Goal: Task Accomplishment & Management: Use online tool/utility

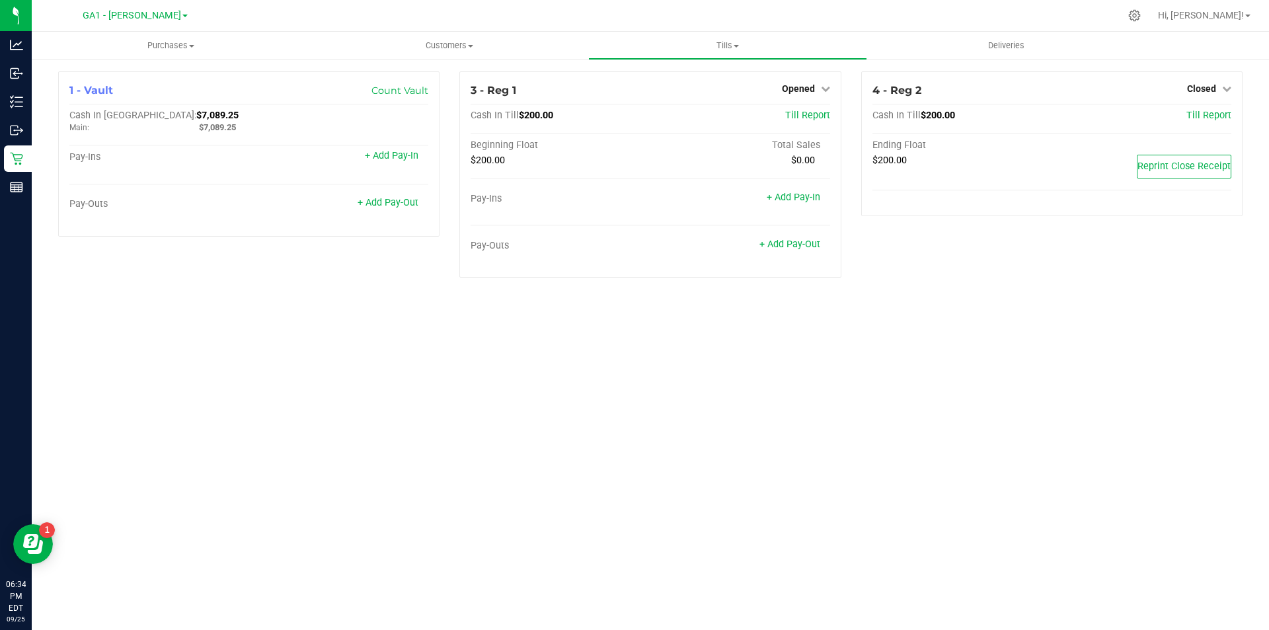
click at [785, 308] on div "Purchases Summary of purchases Fulfillment All purchases Customers All customer…" at bounding box center [650, 331] width 1237 height 598
click at [337, 344] on div "Purchases Summary of purchases Fulfillment All purchases Customers All customer…" at bounding box center [650, 331] width 1237 height 598
click at [801, 90] on span "Opened" at bounding box center [798, 88] width 33 height 11
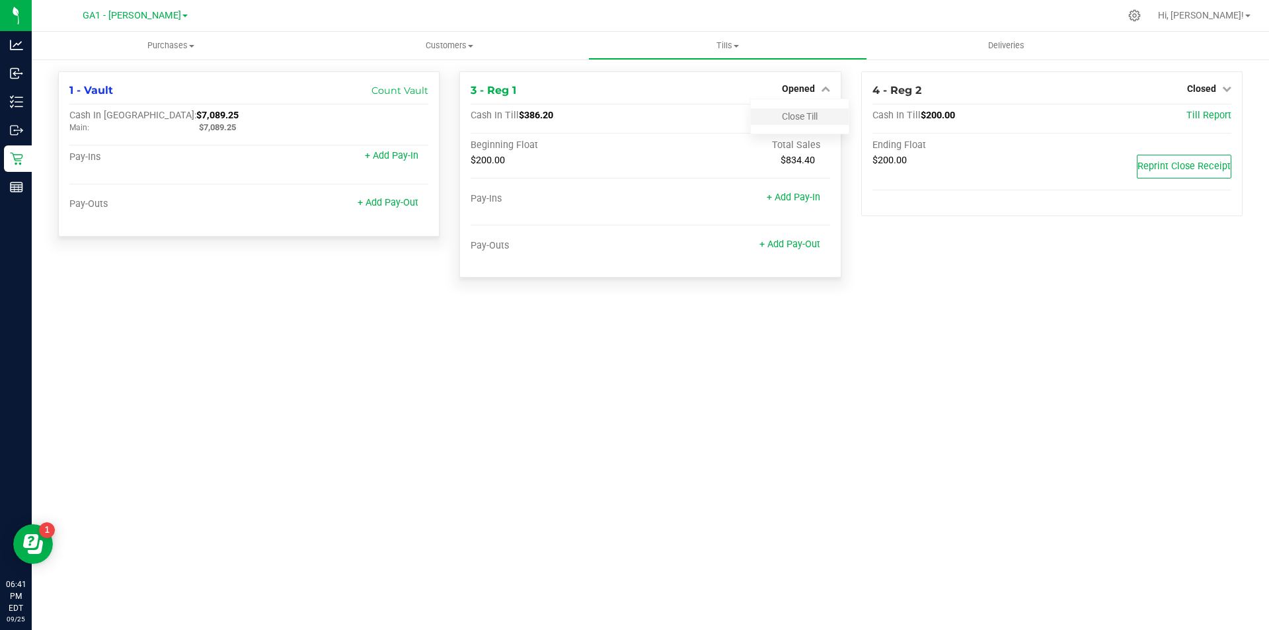
click at [789, 124] on div "Close Till" at bounding box center [800, 116] width 98 height 17
click at [796, 116] on link "Close Till" at bounding box center [800, 116] width 36 height 11
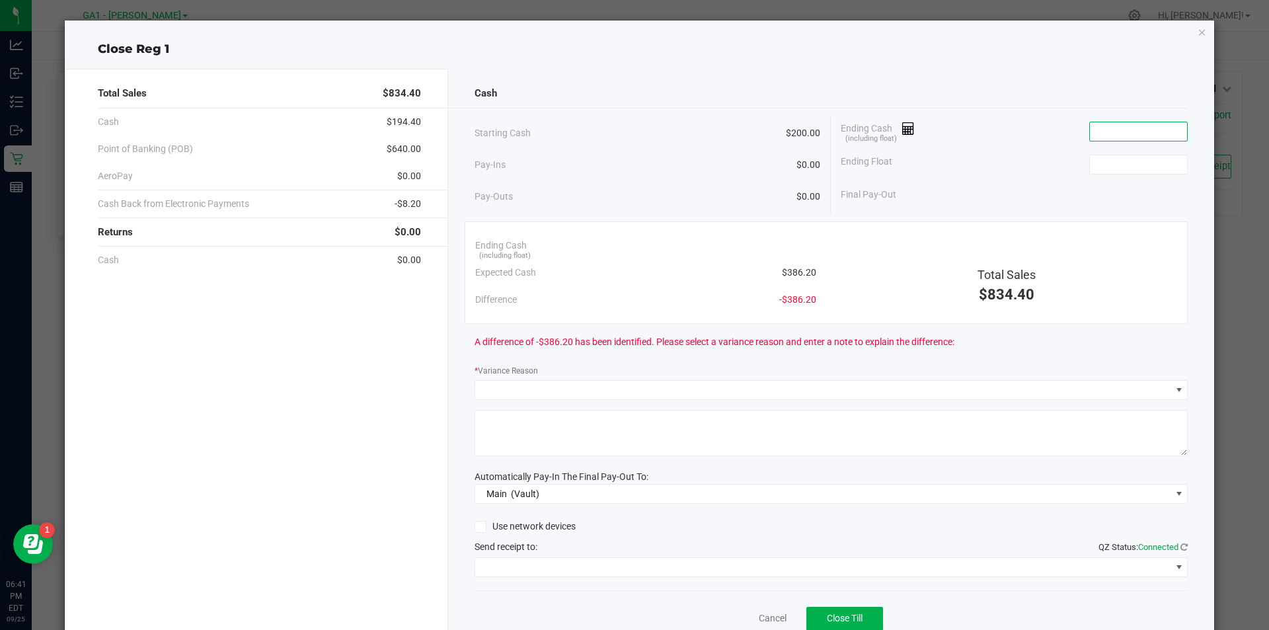
click at [1132, 131] on input at bounding box center [1138, 131] width 97 height 19
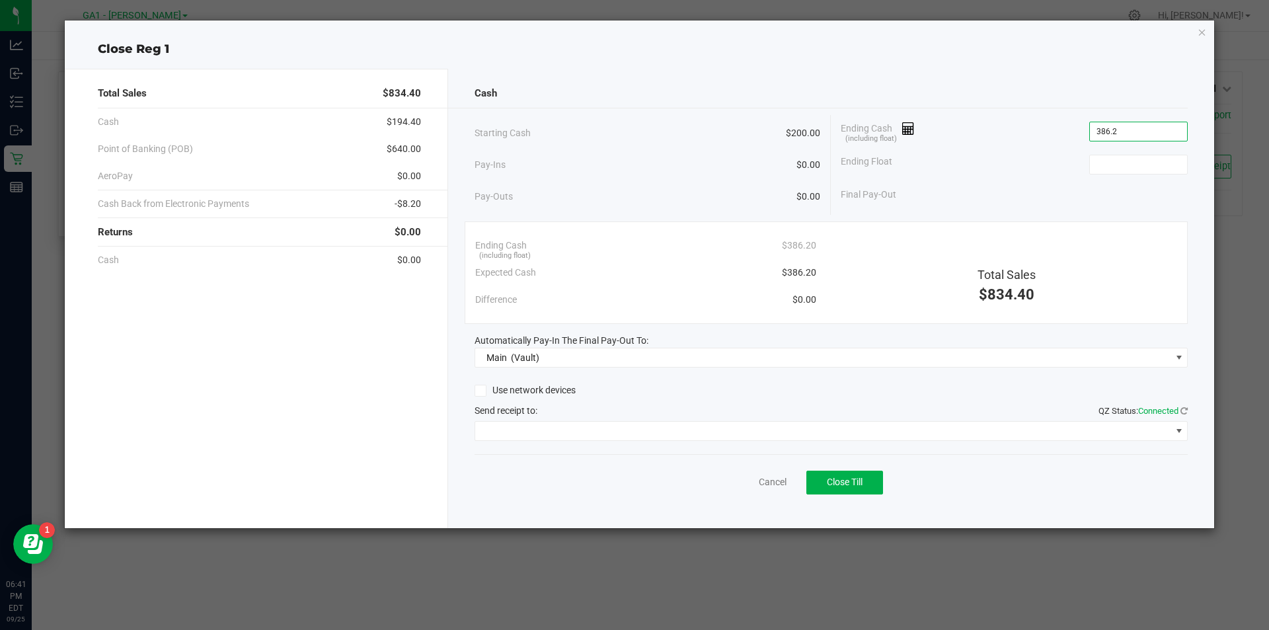
type input "$386.20"
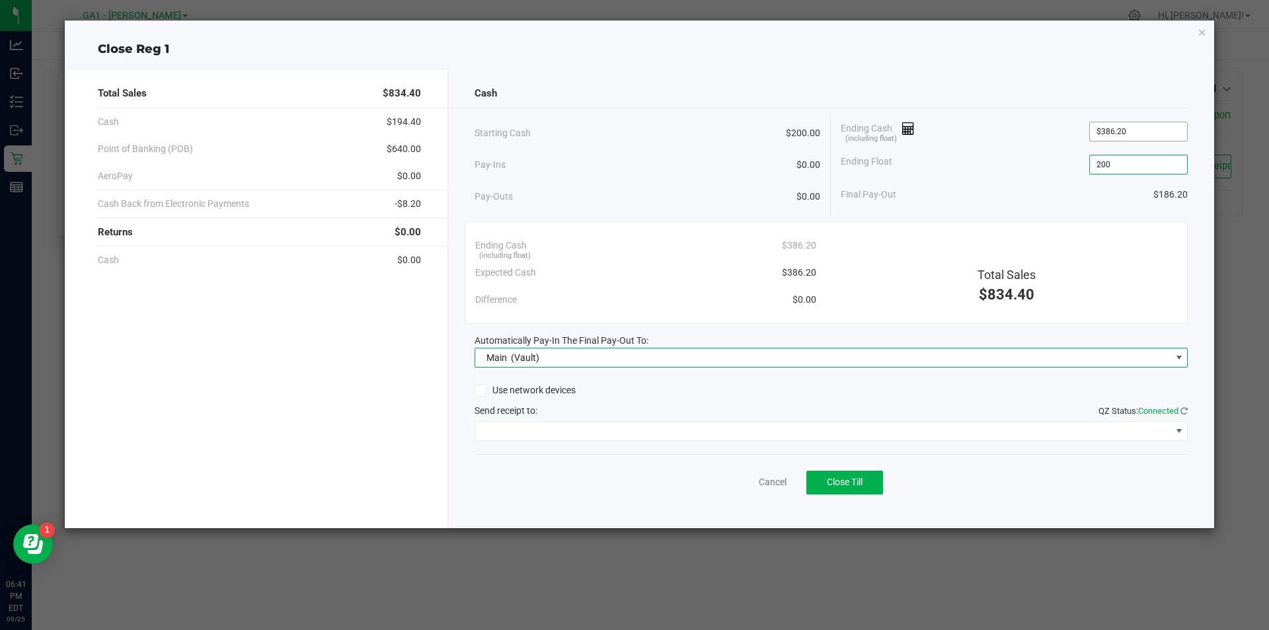
type input "$200.00"
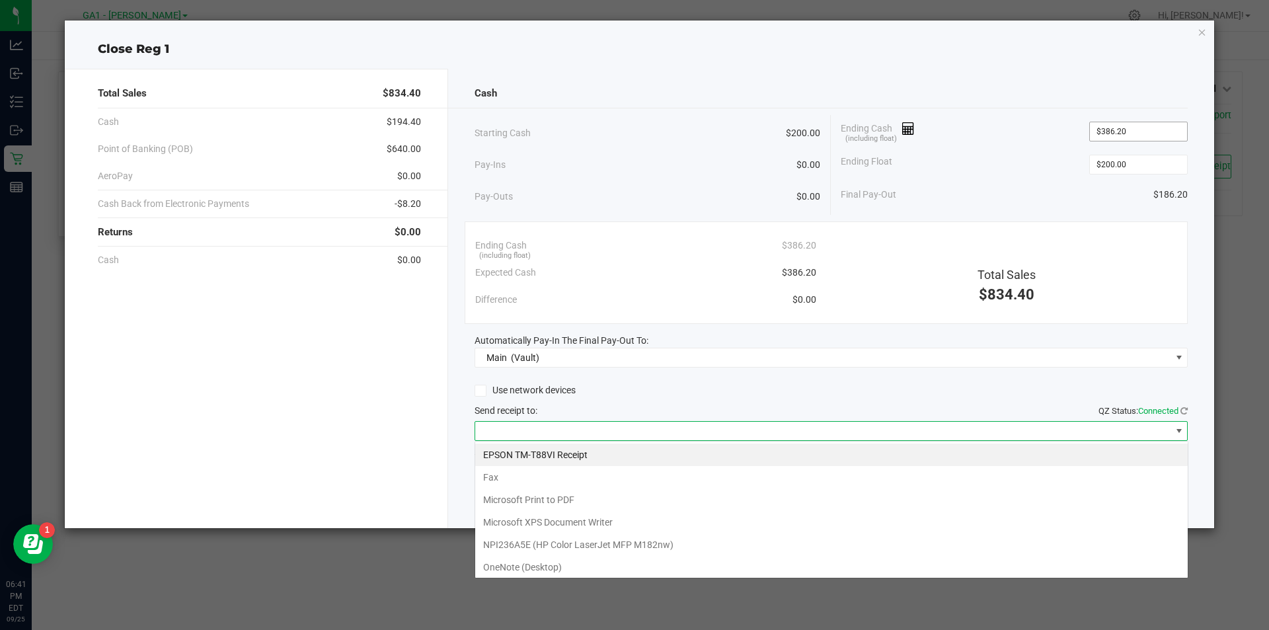
scroll to position [20, 713]
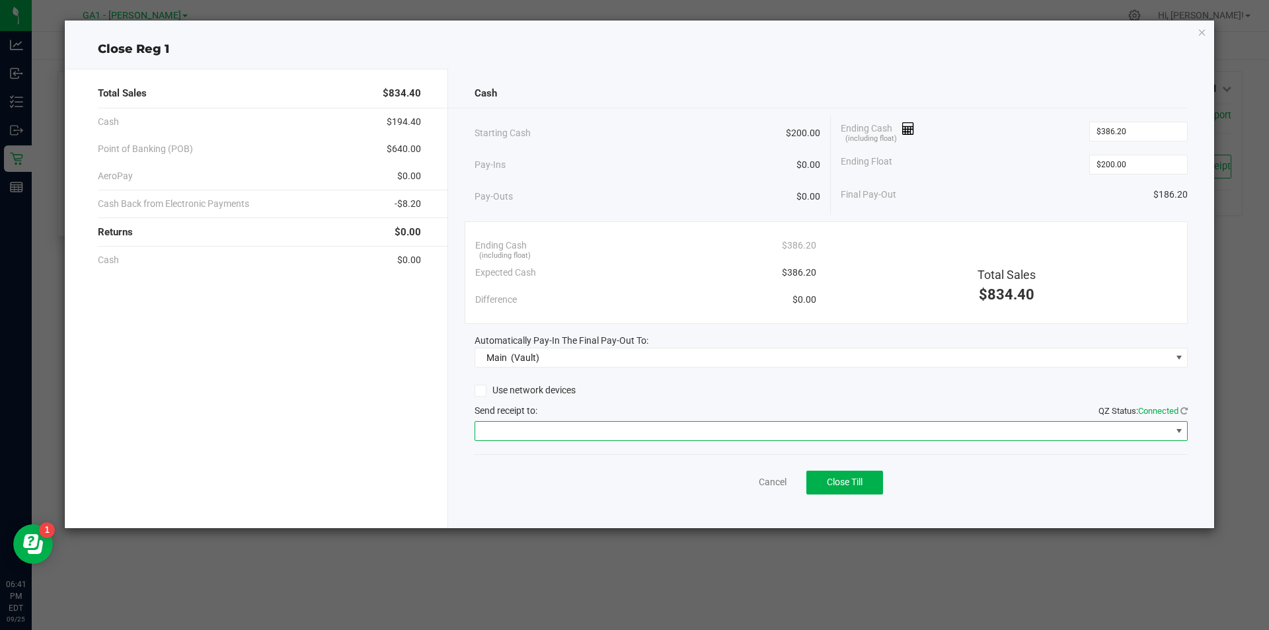
click at [695, 434] on span at bounding box center [823, 431] width 696 height 19
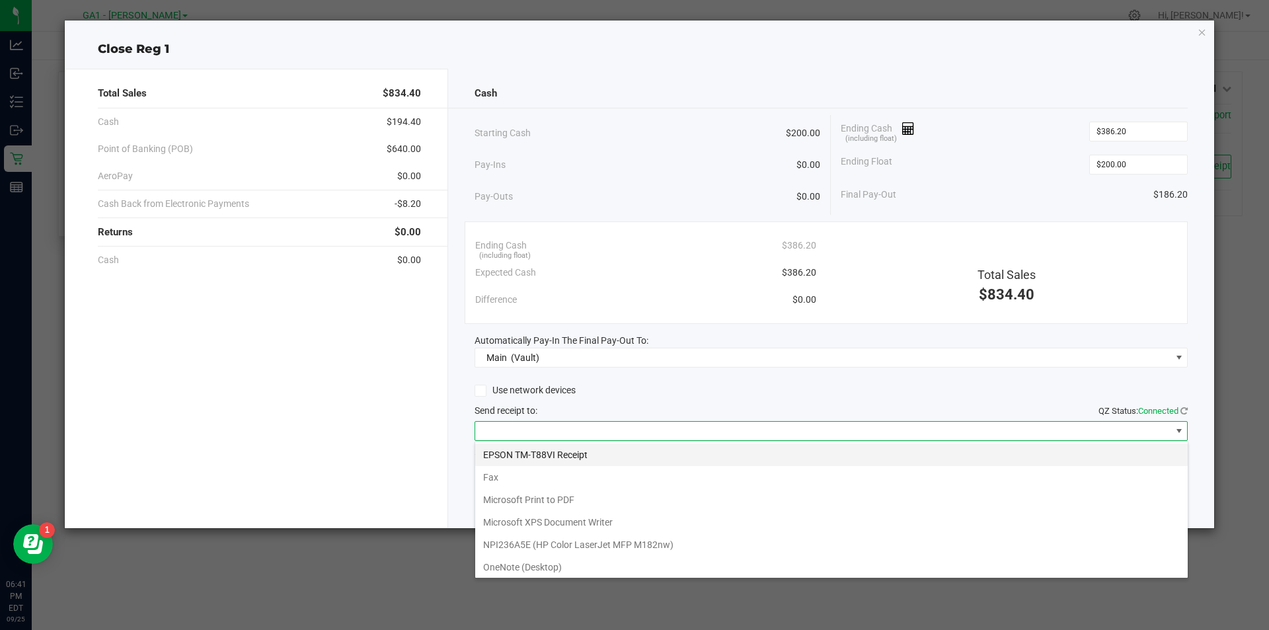
click at [677, 455] on Receipt "EPSON TM-T88VI Receipt" at bounding box center [831, 455] width 713 height 22
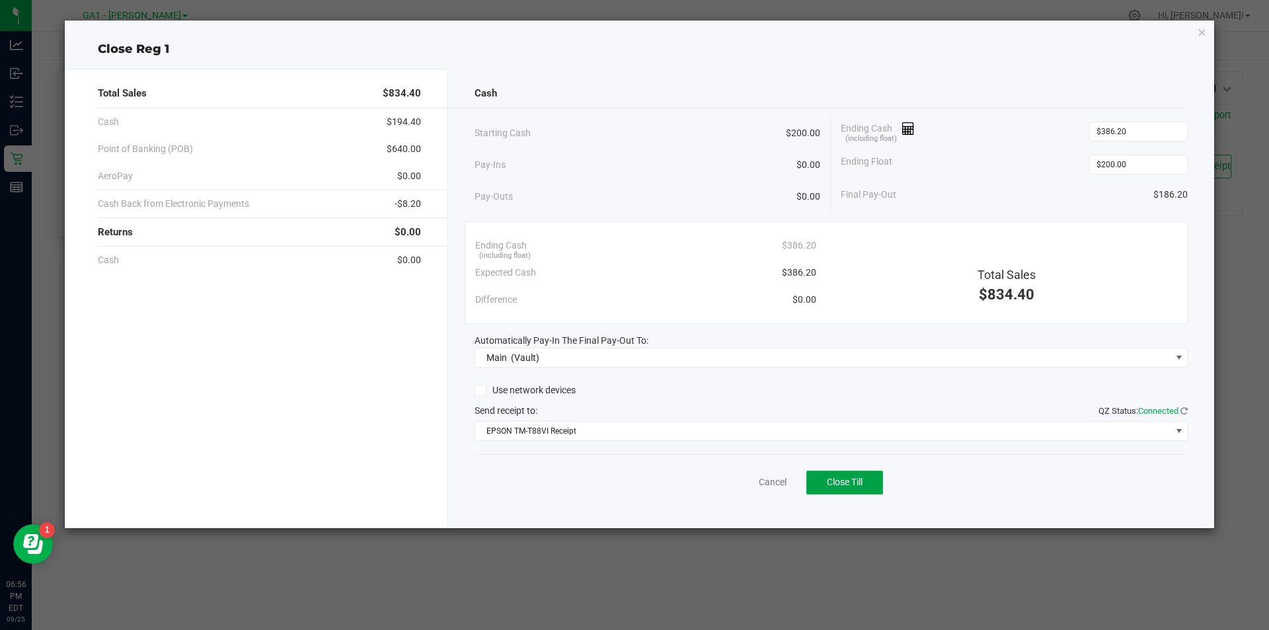
click at [837, 473] on button "Close Till" at bounding box center [844, 483] width 77 height 24
